Goal: Task Accomplishment & Management: Manage account settings

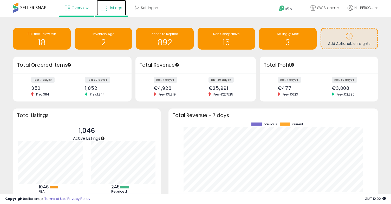
click at [115, 6] on span "Listings" at bounding box center [116, 7] width 14 height 5
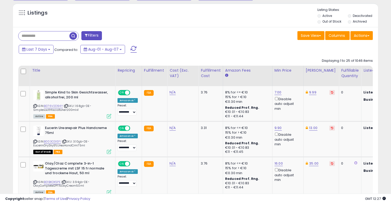
scroll to position [194, 0]
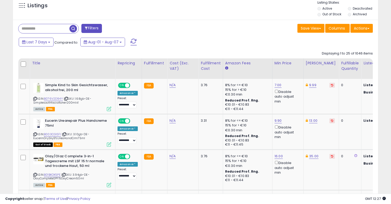
click at [51, 37] on div "Last 7 Days Compared to: Aug-01 - Aug-07" at bounding box center [150, 43] width 266 height 12
click at [51, 33] on input "text" at bounding box center [43, 28] width 51 height 9
paste input "**********"
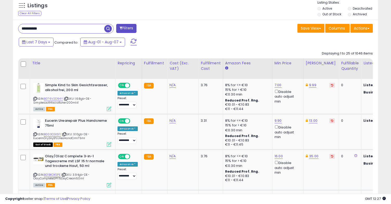
type input "**********"
click at [108, 29] on span "button" at bounding box center [108, 29] width 8 height 8
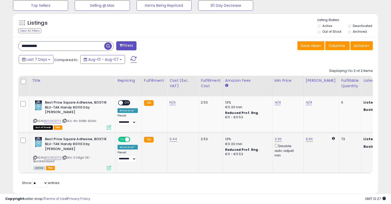
click at [123, 138] on div "ON OFF" at bounding box center [125, 140] width 12 height 4
click at [127, 138] on span at bounding box center [127, 140] width 4 height 4
click at [120, 138] on span at bounding box center [121, 140] width 4 height 4
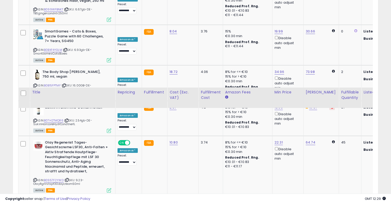
scroll to position [627, 0]
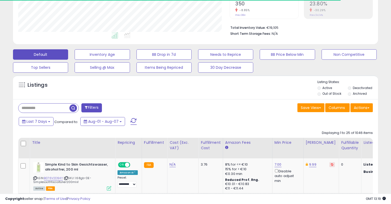
scroll to position [114, 0]
